Goal: Task Accomplishment & Management: Use online tool/utility

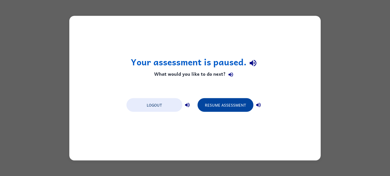
click at [217, 107] on button "Resume Assessment" at bounding box center [225, 105] width 56 height 14
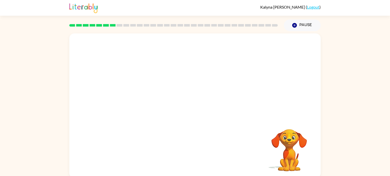
click at [289, 147] on video "Your browser must support playing .mp4 files to use Literably. Please try using…" at bounding box center [289, 147] width 51 height 51
click at [133, 94] on video "Your browser must support playing .mp4 files to use Literably. Please try using…" at bounding box center [194, 75] width 251 height 85
click at [137, 92] on video "Your browser must support playing .mp4 files to use Literably. Please try using…" at bounding box center [194, 75] width 251 height 85
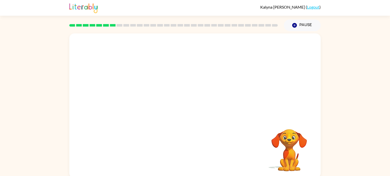
click at [137, 92] on video "Your browser must support playing .mp4 files to use Literably. Please try using…" at bounding box center [194, 75] width 251 height 85
click at [141, 93] on video "Your browser must support playing .mp4 files to use Literably. Please try using…" at bounding box center [194, 75] width 251 height 85
click at [295, 142] on video "Your browser must support playing .mp4 files to use Literably. Please try using…" at bounding box center [289, 147] width 51 height 51
click at [259, 49] on video "Your browser must support playing .mp4 files to use Literably. Please try using…" at bounding box center [194, 75] width 251 height 85
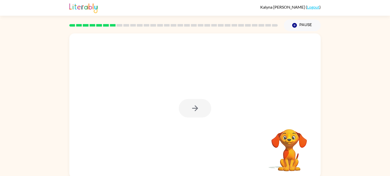
click at [203, 112] on div at bounding box center [195, 108] width 32 height 19
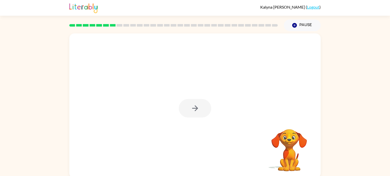
click at [203, 112] on div at bounding box center [195, 108] width 32 height 19
click at [203, 112] on button "button" at bounding box center [195, 108] width 32 height 19
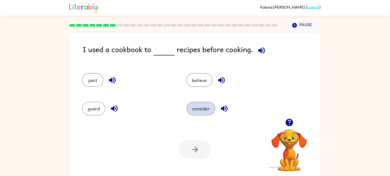
click at [190, 104] on button "consider" at bounding box center [200, 109] width 29 height 14
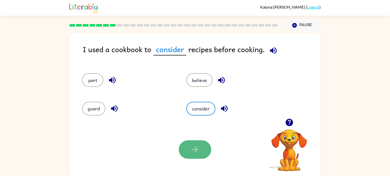
click at [190, 147] on button "button" at bounding box center [195, 150] width 32 height 19
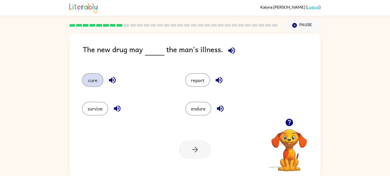
click at [101, 83] on button "cure" at bounding box center [92, 80] width 21 height 14
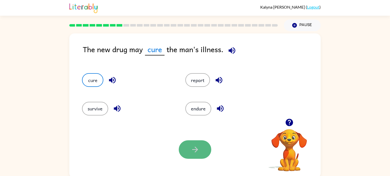
click at [188, 146] on button "button" at bounding box center [195, 150] width 32 height 19
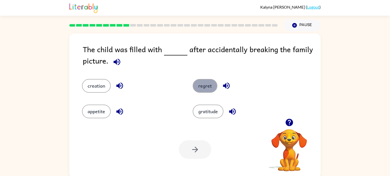
click at [208, 82] on button "regret" at bounding box center [205, 86] width 25 height 14
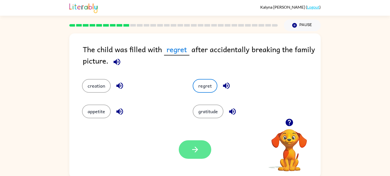
click at [193, 145] on button "button" at bounding box center [195, 150] width 32 height 19
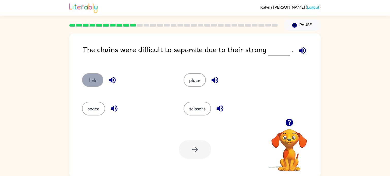
click at [86, 76] on button "link" at bounding box center [92, 80] width 21 height 14
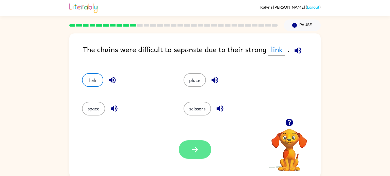
click at [193, 150] on icon "button" at bounding box center [195, 150] width 6 height 6
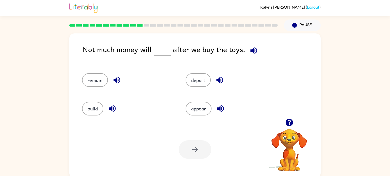
click at [92, 88] on div "remain" at bounding box center [124, 78] width 104 height 28
click at [91, 80] on button "remain" at bounding box center [95, 80] width 26 height 14
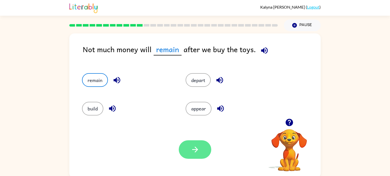
click at [197, 152] on icon "button" at bounding box center [195, 149] width 9 height 9
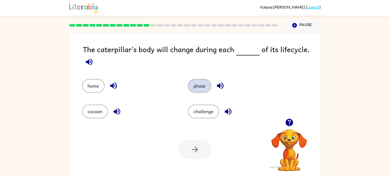
click at [205, 87] on button "phase" at bounding box center [199, 86] width 23 height 14
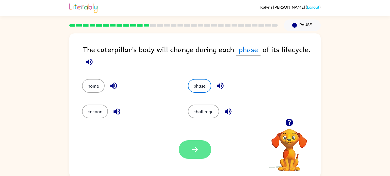
click at [196, 153] on icon "button" at bounding box center [195, 149] width 9 height 9
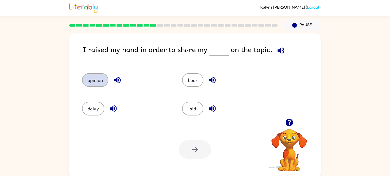
click at [96, 83] on button "opinion" at bounding box center [95, 80] width 26 height 14
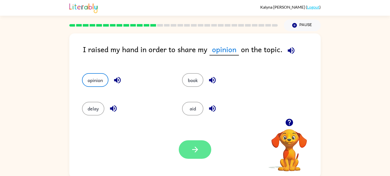
click at [192, 144] on button "button" at bounding box center [195, 150] width 32 height 19
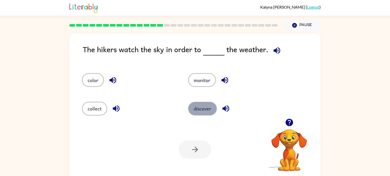
click at [202, 113] on button "discover" at bounding box center [202, 109] width 29 height 14
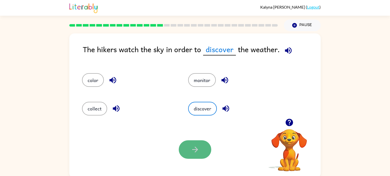
click at [198, 151] on icon "button" at bounding box center [195, 149] width 9 height 9
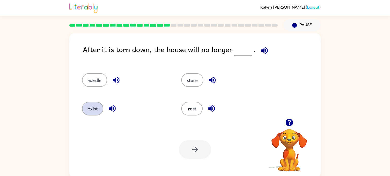
click at [92, 103] on button "exist" at bounding box center [92, 109] width 21 height 14
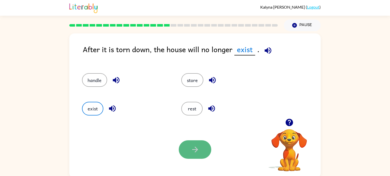
click at [193, 151] on icon "button" at bounding box center [195, 149] width 9 height 9
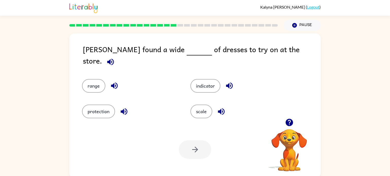
click at [172, 79] on div "range" at bounding box center [130, 86] width 97 height 14
click at [91, 79] on button "range" at bounding box center [93, 86] width 23 height 14
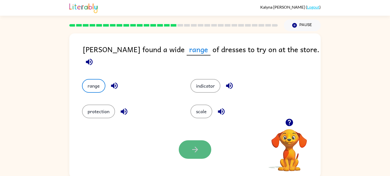
click at [210, 148] on button "button" at bounding box center [195, 150] width 32 height 19
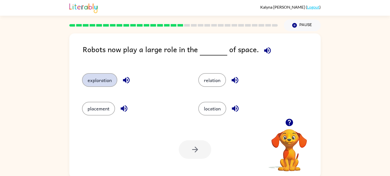
click at [108, 82] on button "exploration" at bounding box center [99, 80] width 35 height 14
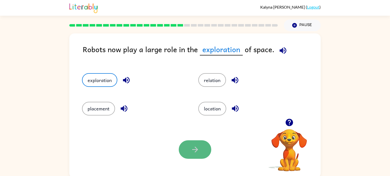
click at [201, 148] on button "button" at bounding box center [195, 150] width 32 height 19
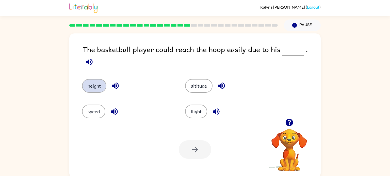
click at [96, 81] on button "height" at bounding box center [94, 86] width 24 height 14
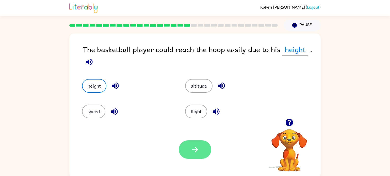
click at [190, 156] on button "button" at bounding box center [195, 150] width 32 height 19
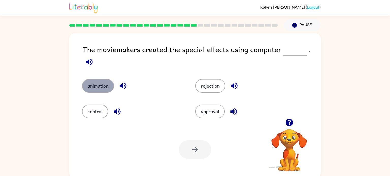
click at [92, 85] on button "animation" at bounding box center [98, 86] width 32 height 14
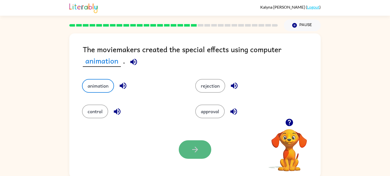
click at [180, 151] on button "button" at bounding box center [195, 150] width 32 height 19
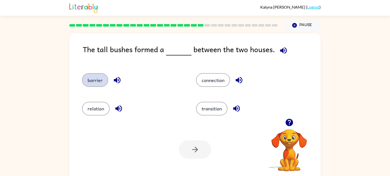
click at [103, 80] on button "barrier" at bounding box center [95, 80] width 26 height 14
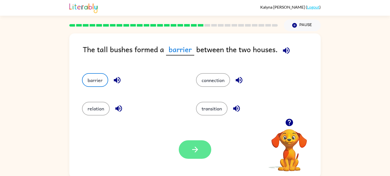
click at [183, 151] on button "button" at bounding box center [195, 150] width 32 height 19
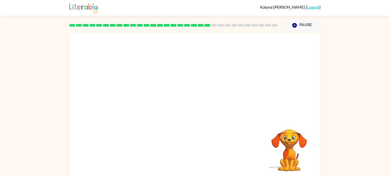
click at [270, 159] on video "Your browser must support playing .mp4 files to use Literably. Please try using…" at bounding box center [289, 147] width 51 height 51
click at [198, 106] on div at bounding box center [195, 108] width 32 height 19
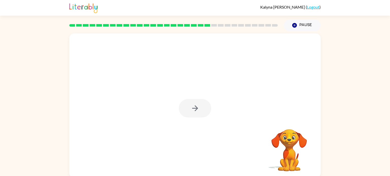
click at [198, 106] on div at bounding box center [195, 108] width 32 height 19
click at [198, 106] on icon "button" at bounding box center [195, 108] width 9 height 9
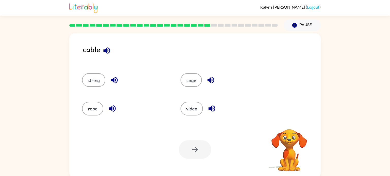
click at [198, 106] on button "video" at bounding box center [191, 109] width 22 height 14
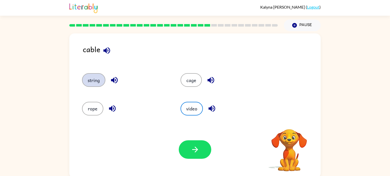
click at [85, 78] on button "string" at bounding box center [93, 80] width 23 height 14
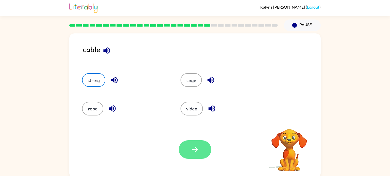
click at [197, 143] on button "button" at bounding box center [195, 150] width 32 height 19
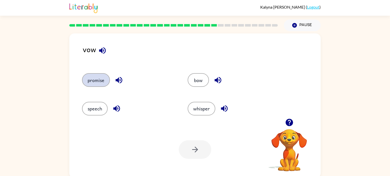
click at [95, 75] on button "promise" at bounding box center [96, 80] width 28 height 14
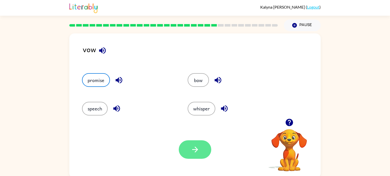
click at [191, 148] on icon "button" at bounding box center [195, 149] width 9 height 9
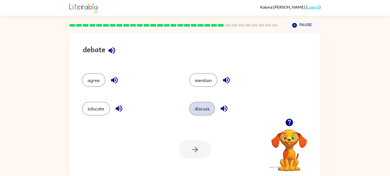
click at [193, 112] on button "discuss" at bounding box center [202, 109] width 26 height 14
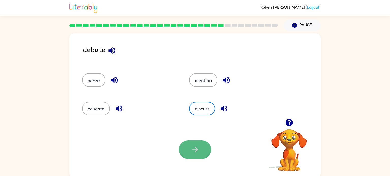
click at [200, 151] on button "button" at bounding box center [195, 150] width 32 height 19
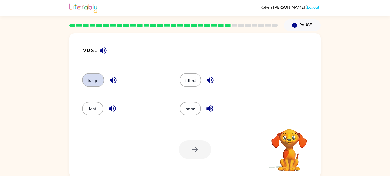
click at [95, 80] on button "large" at bounding box center [93, 80] width 22 height 14
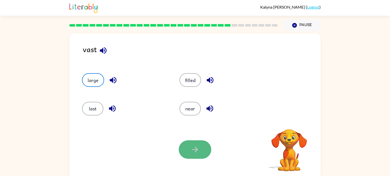
click at [188, 151] on button "button" at bounding box center [195, 150] width 32 height 19
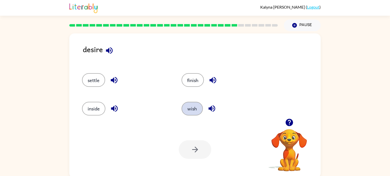
click at [186, 108] on button "wish" at bounding box center [191, 109] width 21 height 14
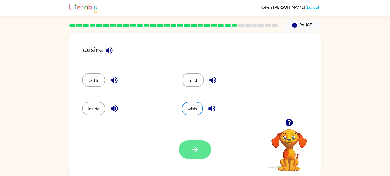
click at [206, 155] on button "button" at bounding box center [195, 150] width 32 height 19
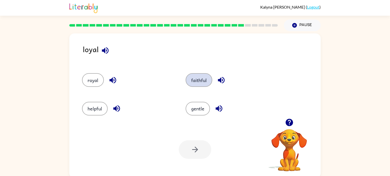
click at [208, 79] on button "faithful" at bounding box center [198, 80] width 27 height 14
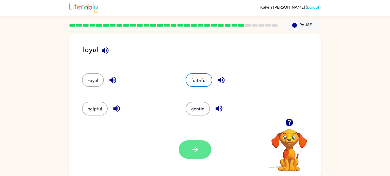
click at [196, 142] on button "button" at bounding box center [195, 150] width 32 height 19
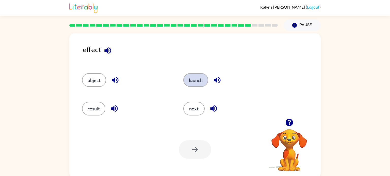
click at [201, 79] on button "launch" at bounding box center [195, 80] width 25 height 14
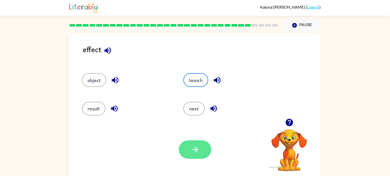
click at [194, 151] on icon "button" at bounding box center [195, 149] width 9 height 9
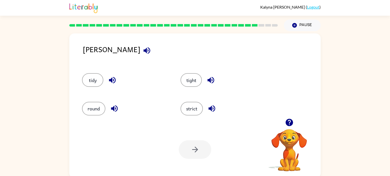
click at [181, 122] on div "Your browser must support playing .mp4 files to use Literably. Please try using…" at bounding box center [194, 149] width 251 height 57
click at [189, 115] on button "strict" at bounding box center [191, 109] width 22 height 14
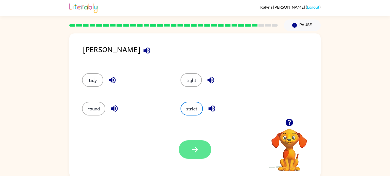
click at [198, 147] on icon "button" at bounding box center [195, 149] width 9 height 9
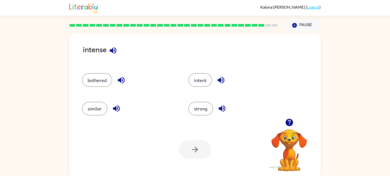
click at [222, 109] on icon "button" at bounding box center [221, 108] width 9 height 9
click at [209, 110] on button "strong" at bounding box center [200, 109] width 25 height 14
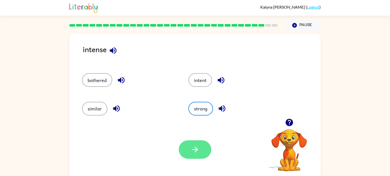
click at [193, 154] on icon "button" at bounding box center [195, 149] width 9 height 9
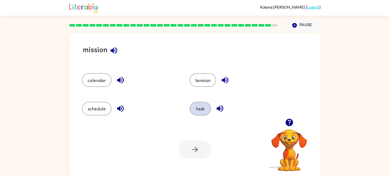
click at [193, 113] on button "task" at bounding box center [200, 109] width 21 height 14
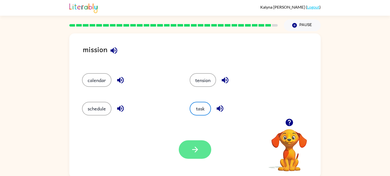
click at [195, 154] on button "button" at bounding box center [195, 150] width 32 height 19
